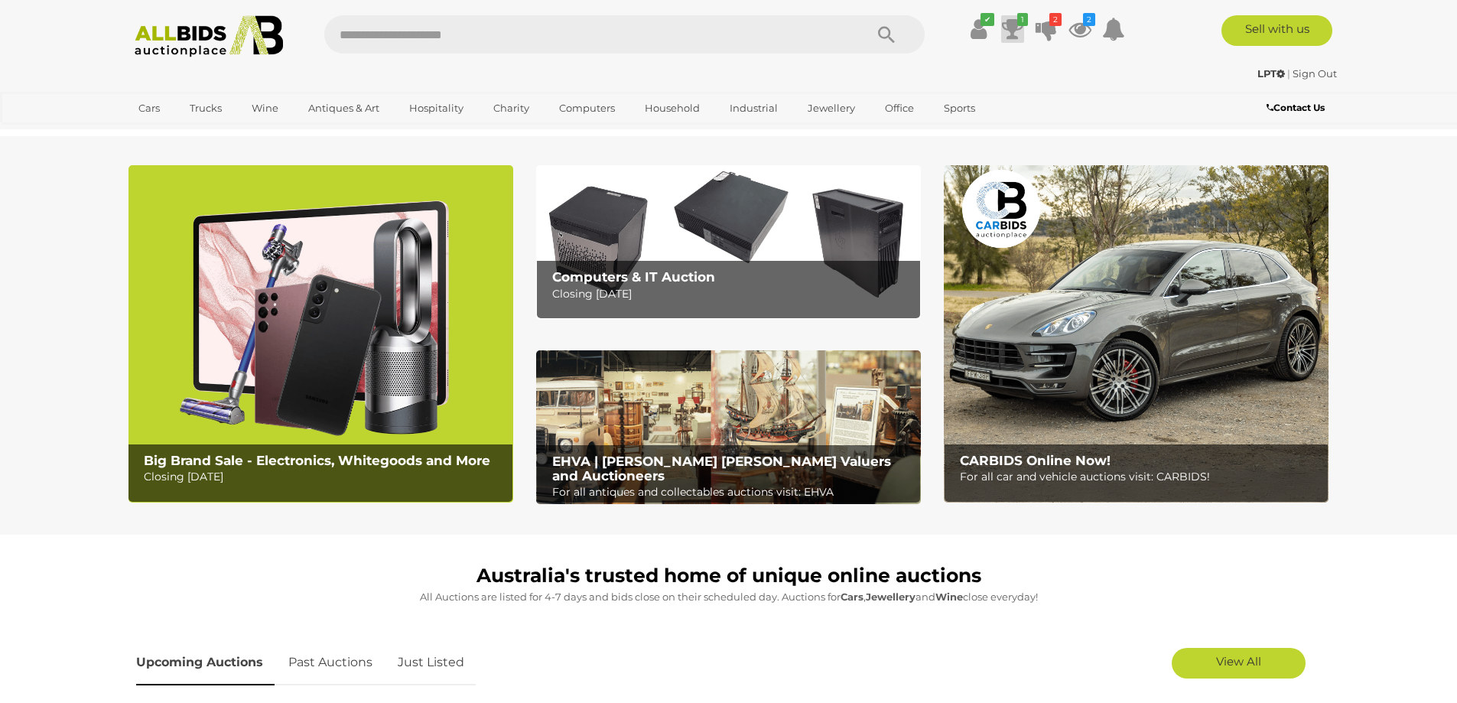
click at [1017, 24] on icon "1" at bounding box center [1022, 19] width 11 height 13
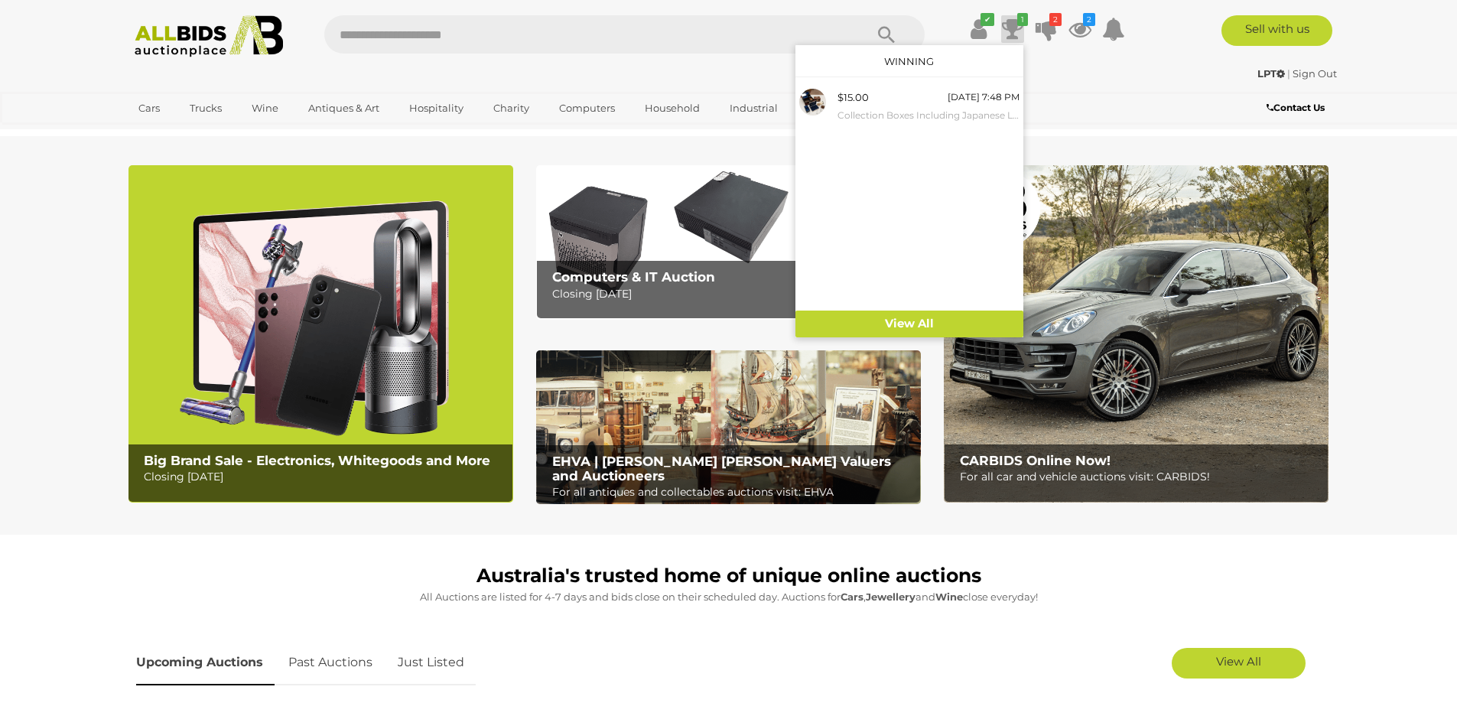
click at [1017, 24] on icon "1" at bounding box center [1022, 19] width 11 height 13
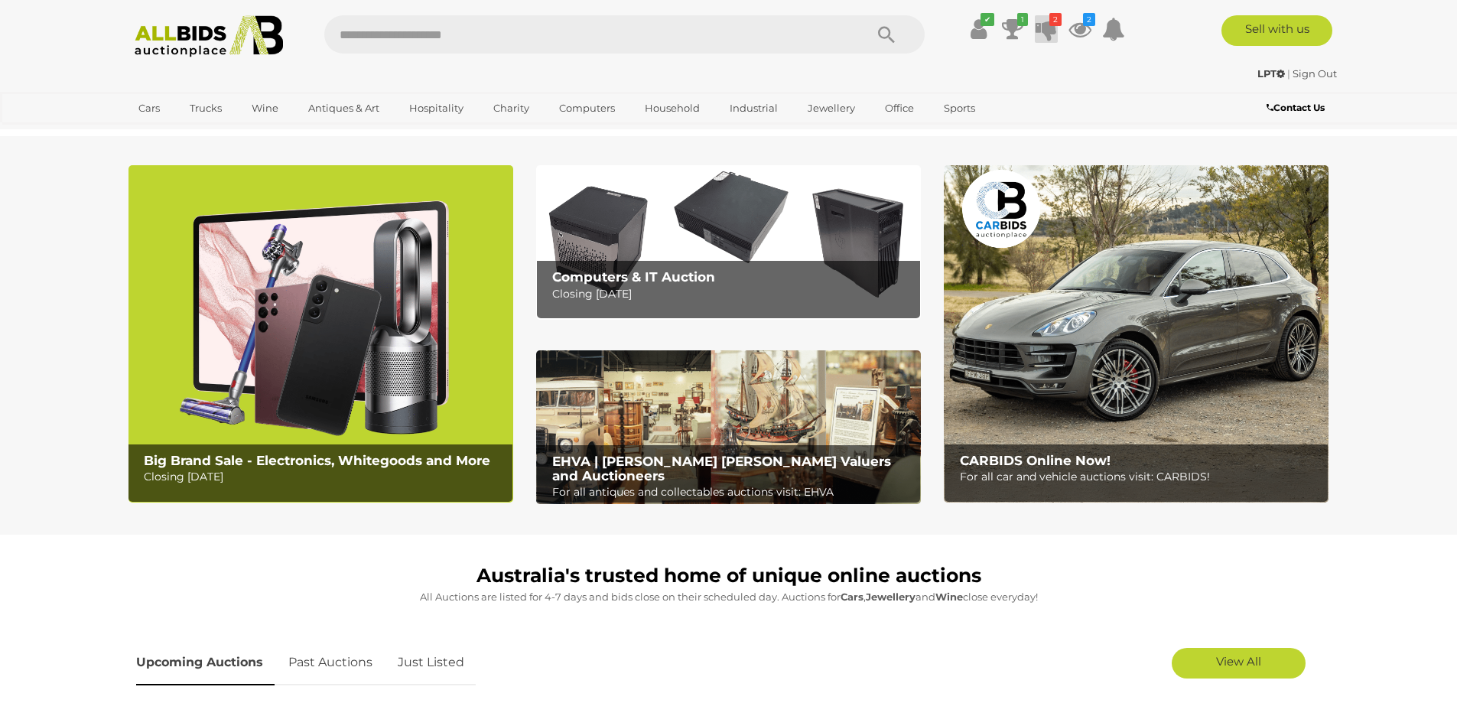
click at [1045, 34] on icon at bounding box center [1045, 29] width 21 height 28
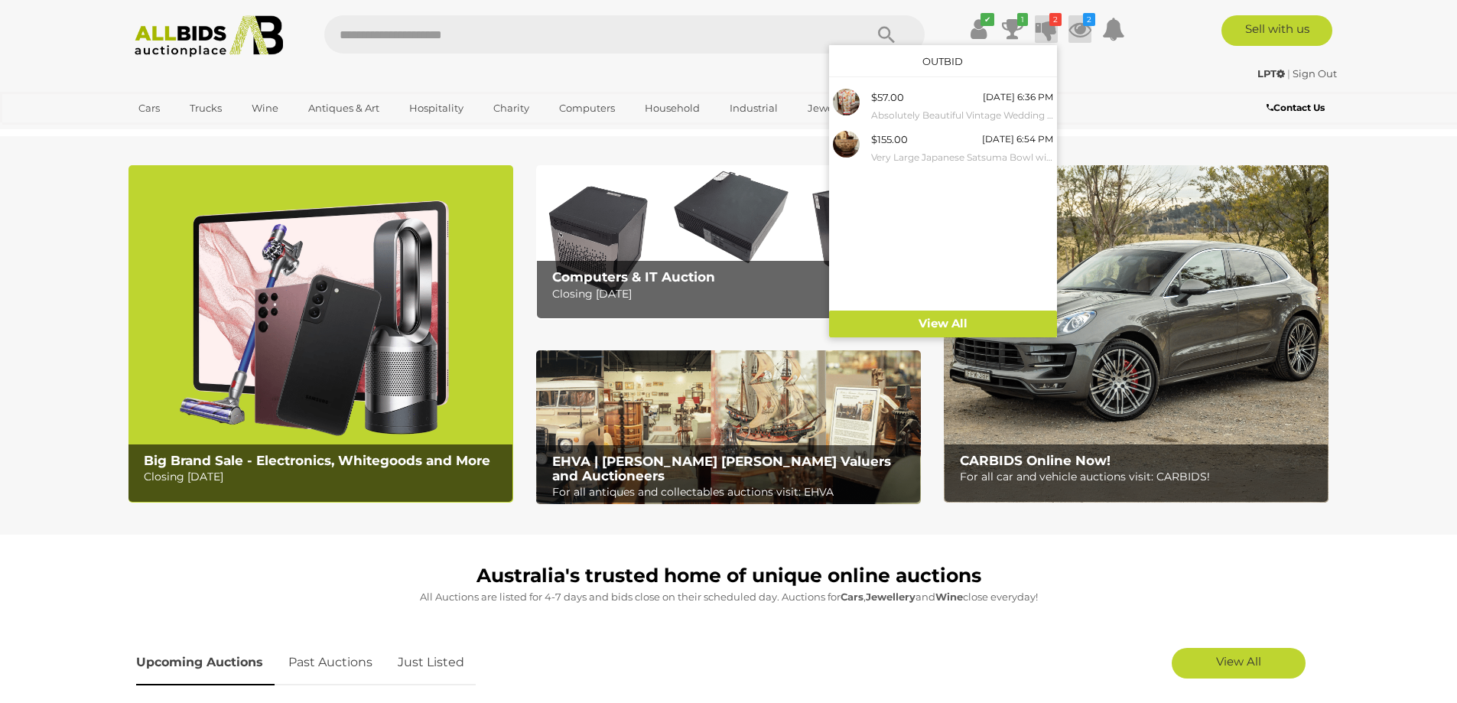
click at [1084, 31] on icon at bounding box center [1079, 29] width 23 height 28
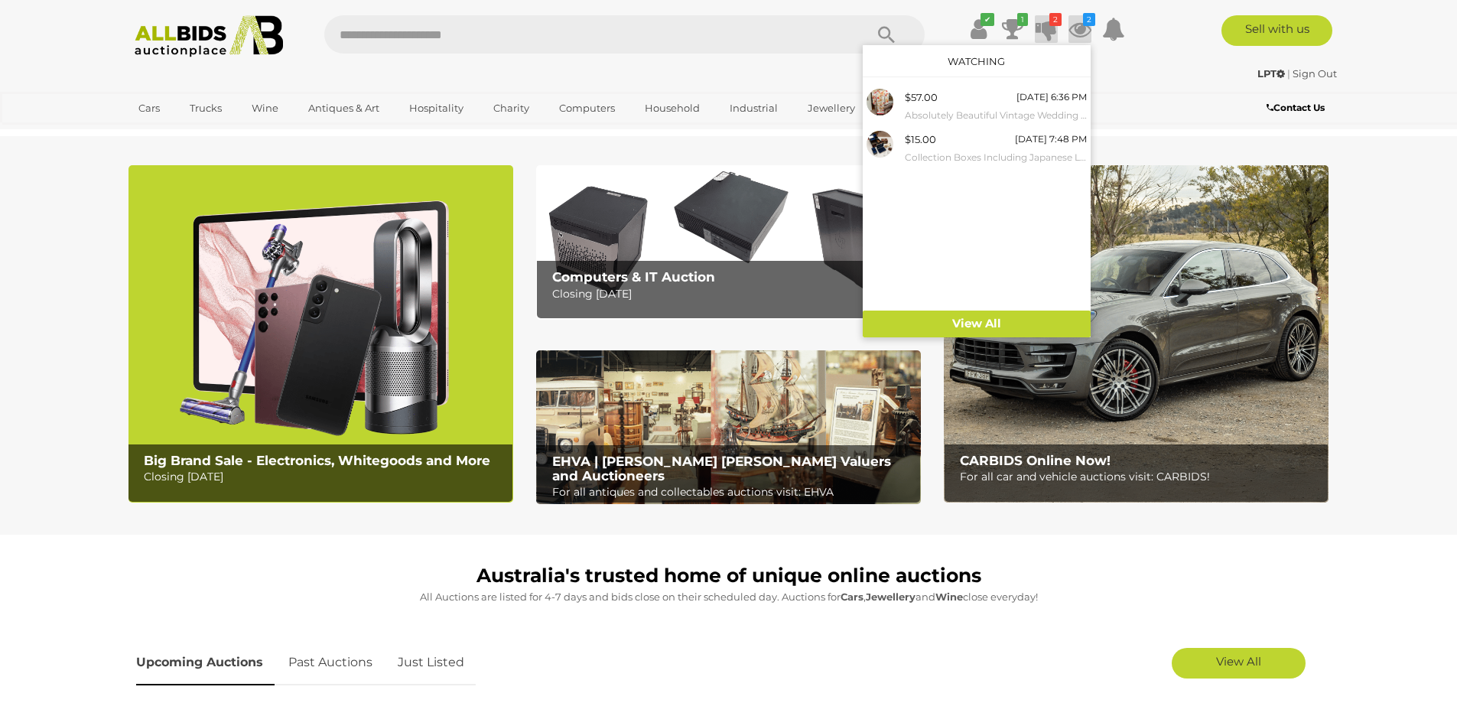
click at [1041, 21] on icon at bounding box center [1045, 29] width 21 height 28
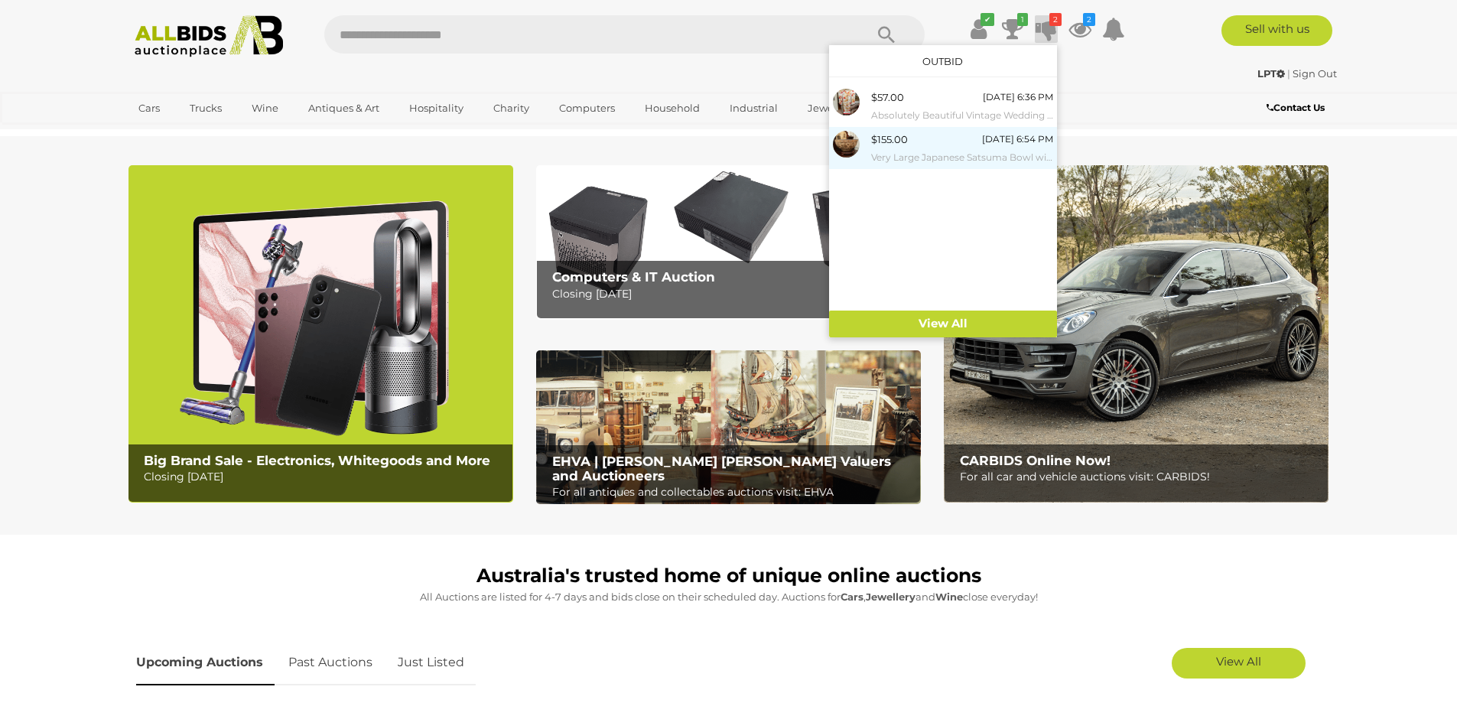
click at [928, 144] on div "$155.00 19/08/2025 6:54 PM Very Large Japanese Satsuma Bowl with Foliate Motif …" at bounding box center [962, 148] width 182 height 34
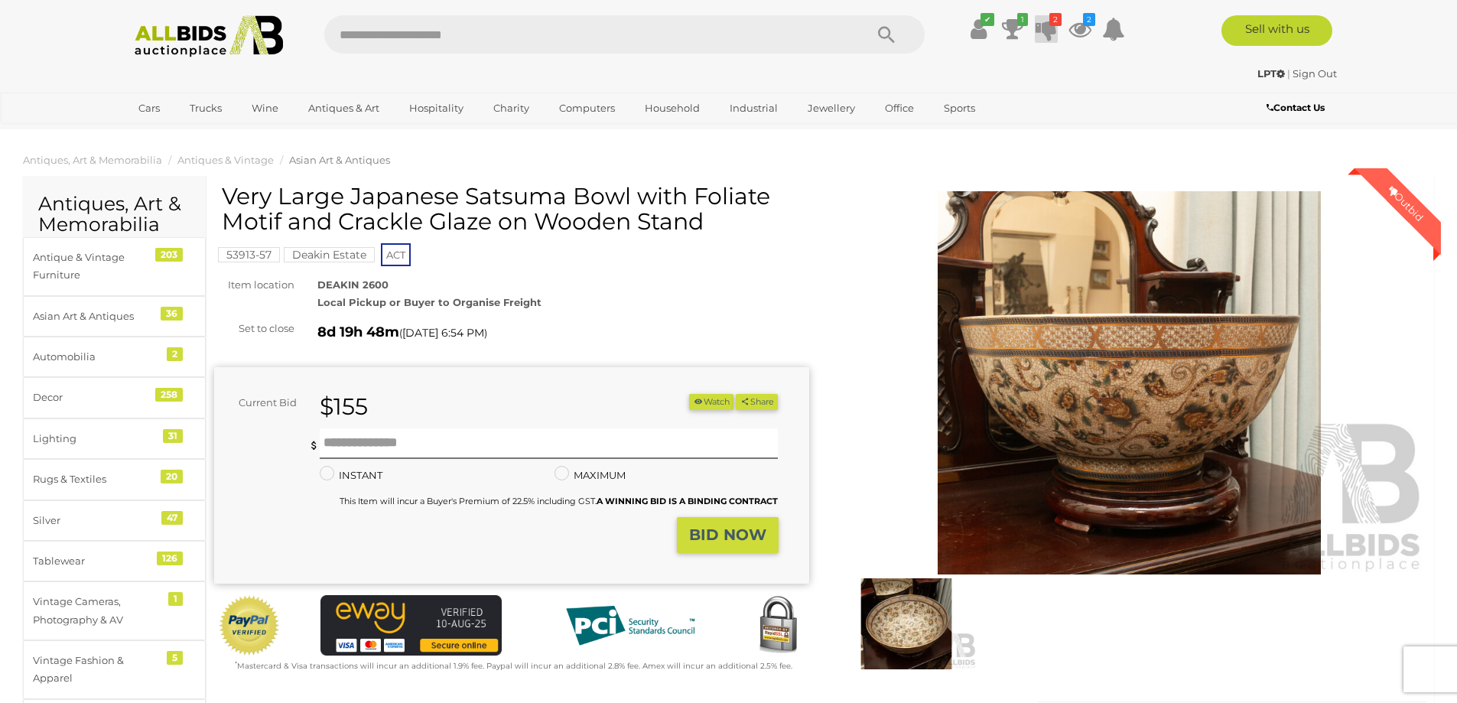
click at [1045, 21] on icon at bounding box center [1045, 29] width 21 height 28
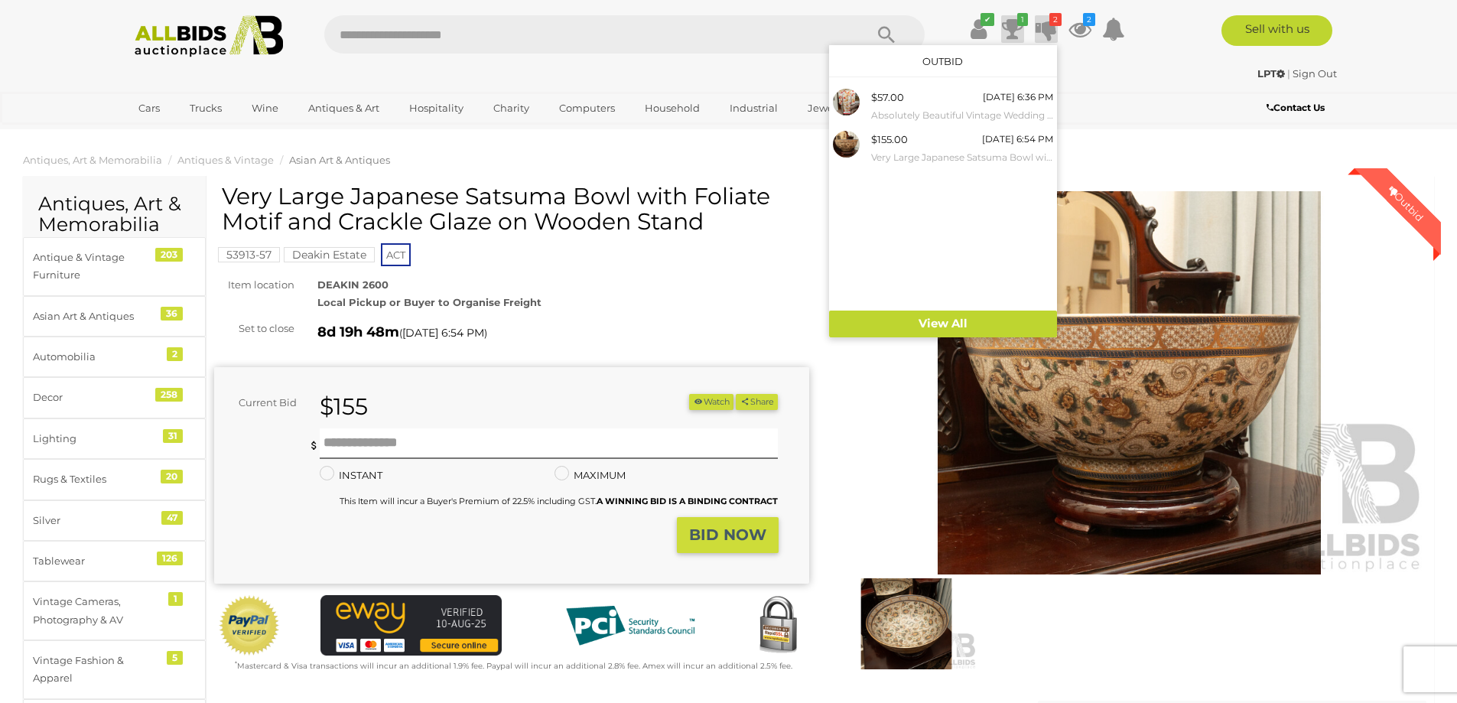
click at [1006, 27] on icon at bounding box center [1012, 29] width 21 height 28
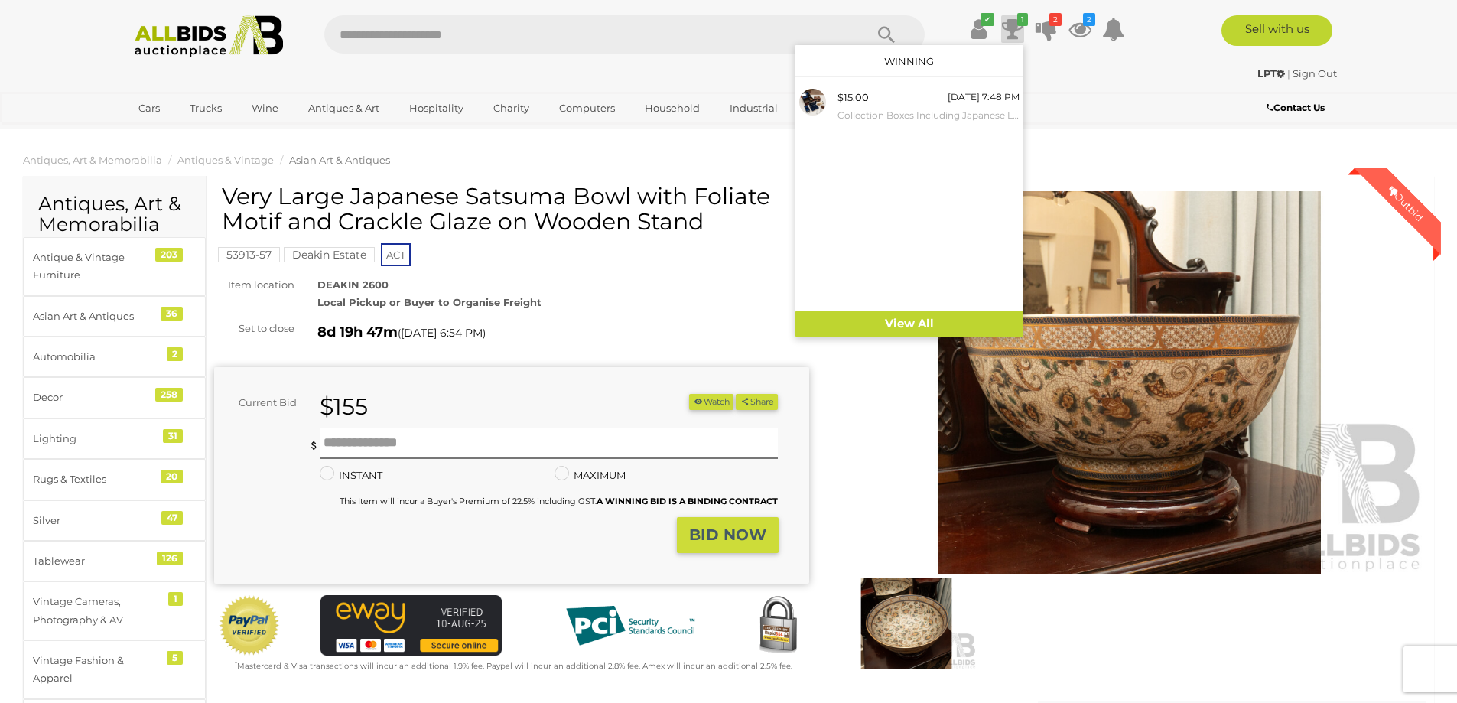
click at [459, 18] on input "text" at bounding box center [586, 34] width 525 height 38
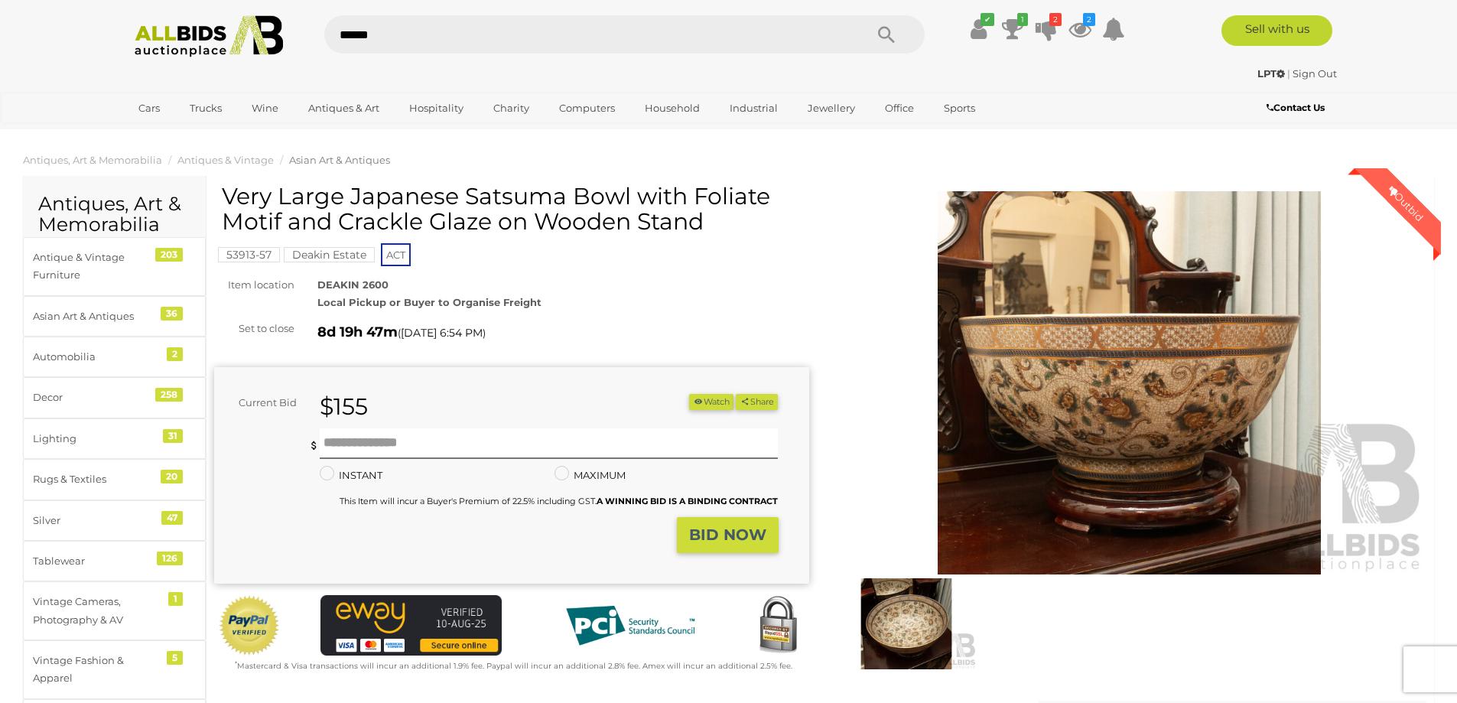
type input "******"
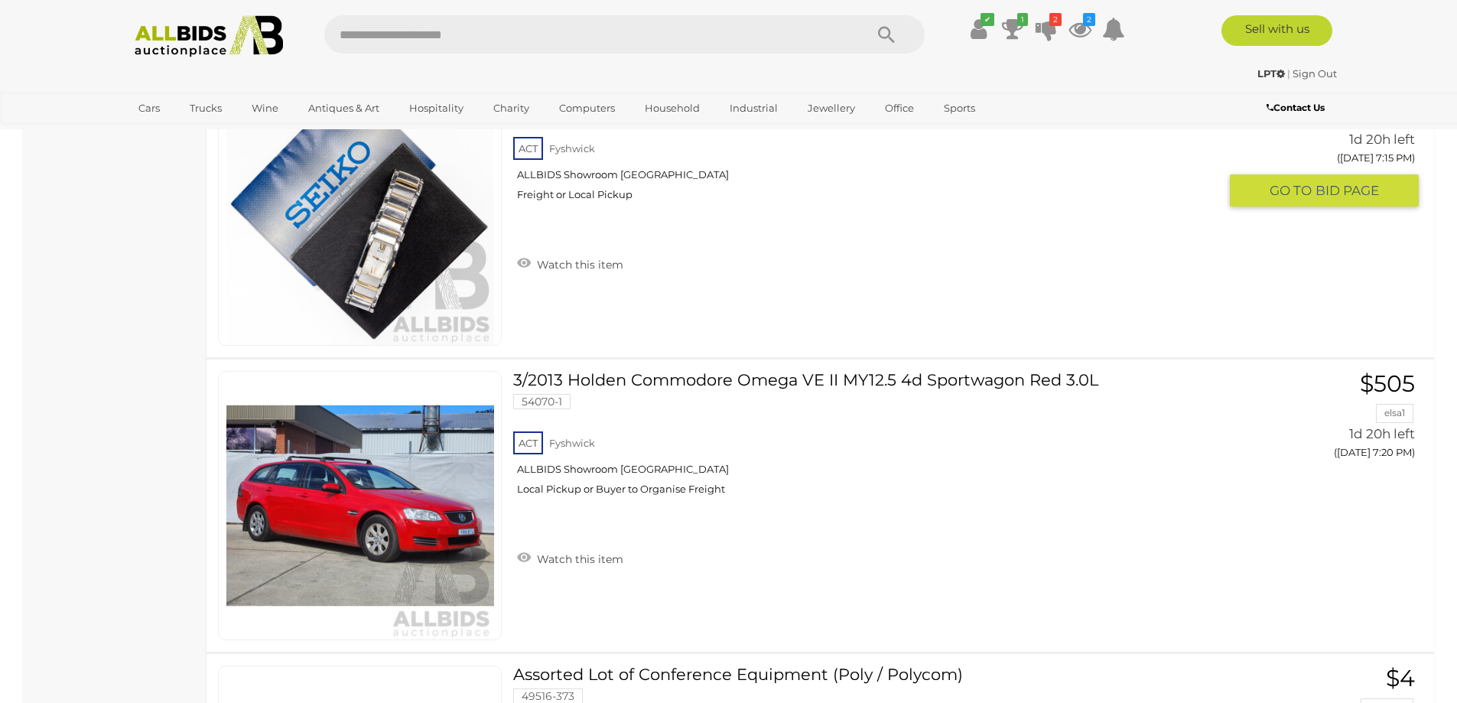
scroll to position [7799, 0]
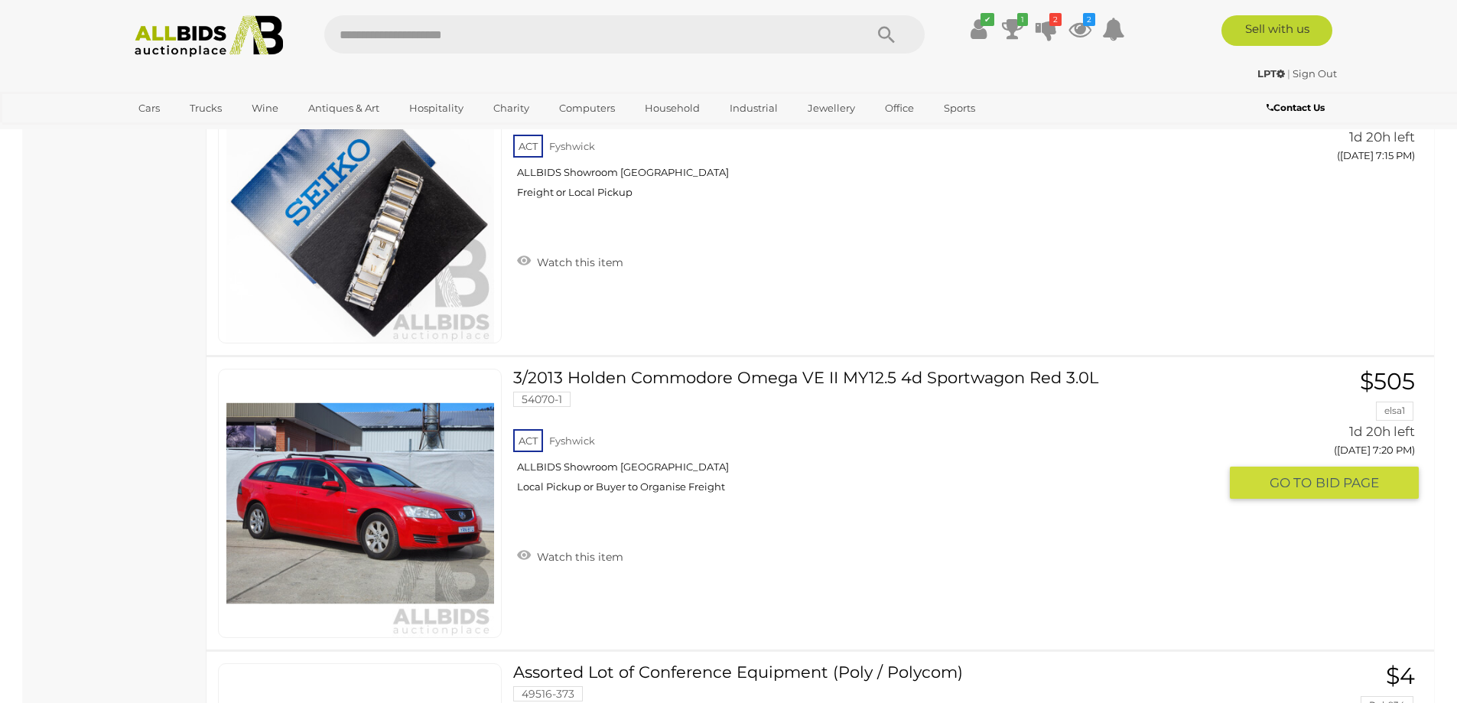
click at [604, 372] on link "3/2013 Holden Commodore Omega VE II MY12.5 4d Sportwagon Red 3.0L 54070-1 ACT F…" at bounding box center [871, 437] width 693 height 136
